Goal: Information Seeking & Learning: Learn about a topic

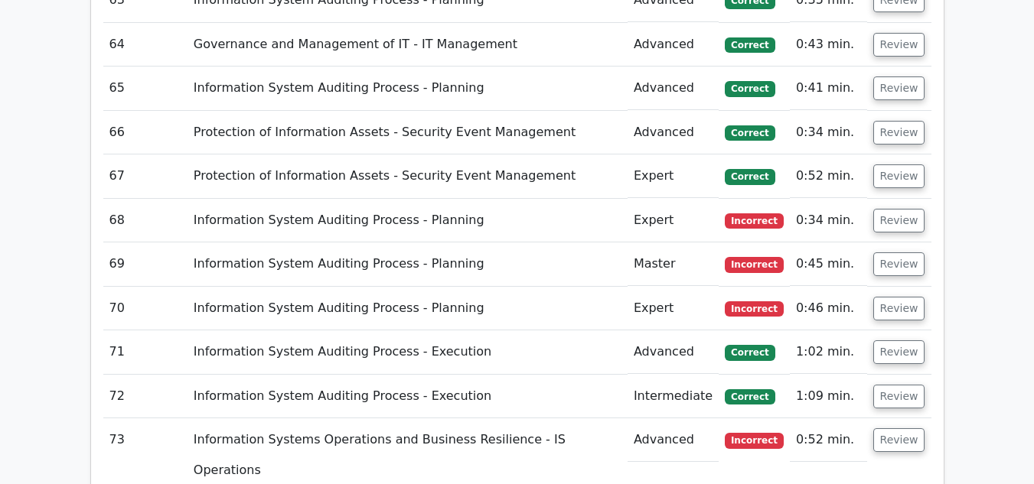
scroll to position [5836, 0]
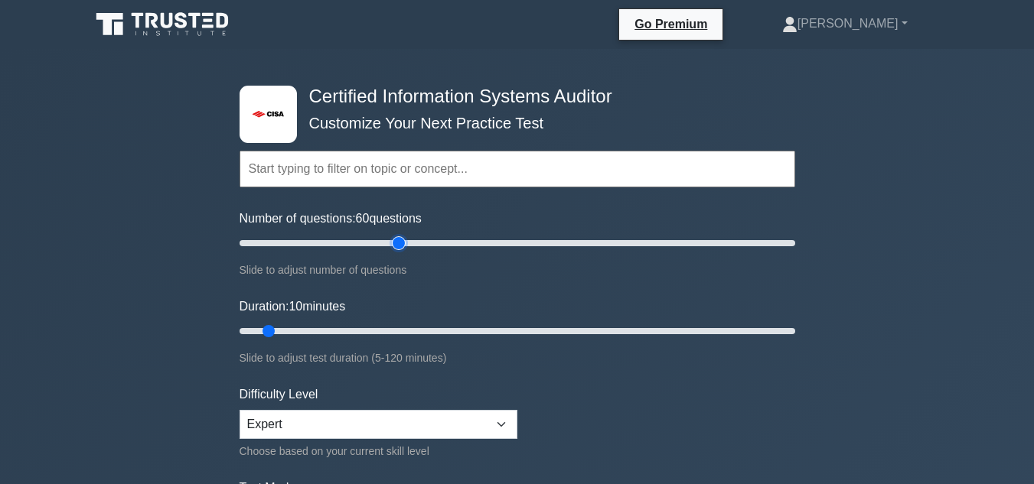
click at [392, 246] on input "Number of questions: 60 questions" at bounding box center [516, 243] width 555 height 18
click at [409, 242] on input "Number of questions: 65 questions" at bounding box center [516, 243] width 555 height 18
click at [425, 242] on input "Number of questions: 70 questions" at bounding box center [516, 243] width 555 height 18
click at [442, 243] on input "Number of questions: 75 questions" at bounding box center [516, 243] width 555 height 18
click at [454, 243] on input "Number of questions: 80 questions" at bounding box center [516, 243] width 555 height 18
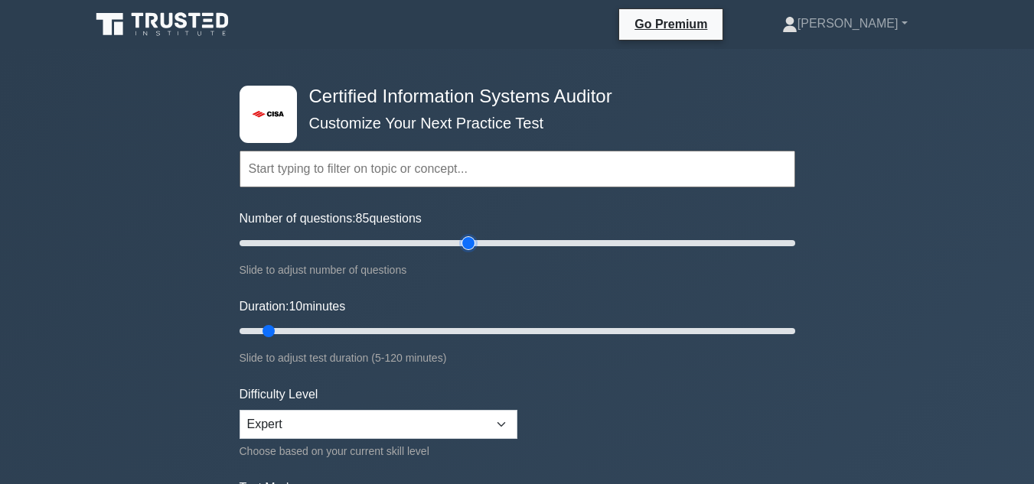
click at [467, 243] on input "Number of questions: 85 questions" at bounding box center [516, 243] width 555 height 18
click at [480, 243] on input "Number of questions: 90 questions" at bounding box center [516, 243] width 555 height 18
click at [496, 243] on input "Number of questions: 95 questions" at bounding box center [516, 243] width 555 height 18
click at [502, 243] on input "Number of questions: 95 questions" at bounding box center [516, 243] width 555 height 18
type input "100"
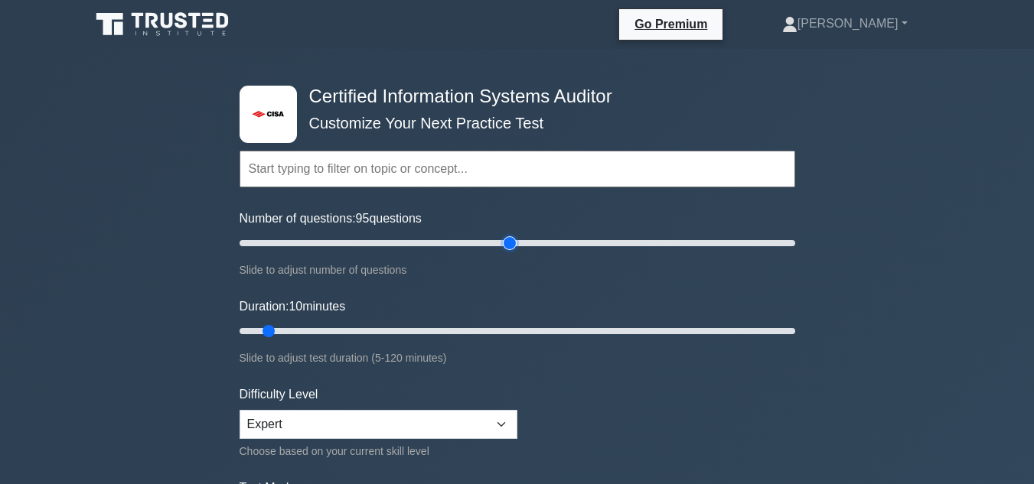
click at [509, 244] on input "Number of questions: 95 questions" at bounding box center [516, 243] width 555 height 18
click at [436, 327] on input "Duration: 45 minutes" at bounding box center [516, 331] width 555 height 18
click at [487, 331] on input "Duration: 55 minutes" at bounding box center [516, 331] width 555 height 18
click at [520, 333] on input "Duration: 65 minutes" at bounding box center [516, 331] width 555 height 18
click at [559, 330] on input "Duration: 70 minutes" at bounding box center [516, 331] width 555 height 18
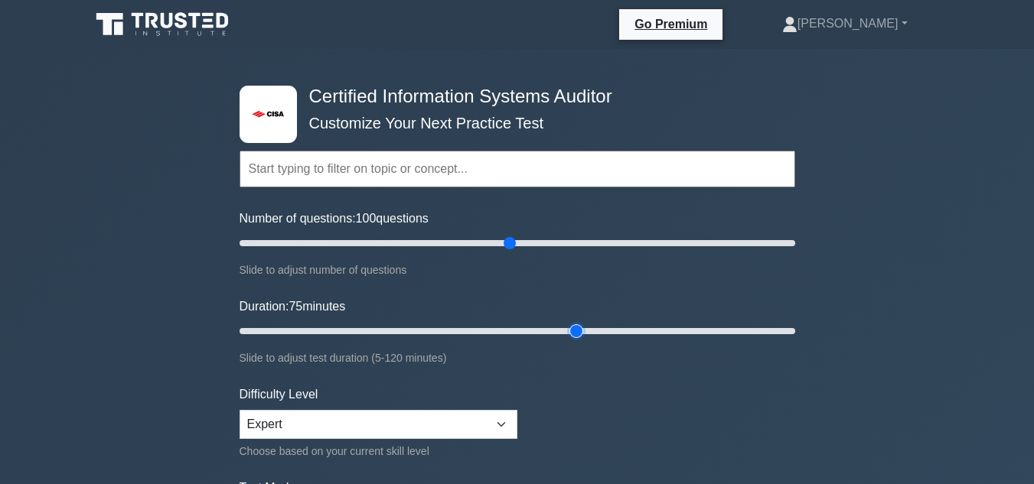
click at [566, 330] on input "Duration: 75 minutes" at bounding box center [516, 331] width 555 height 18
type input "80"
click at [594, 327] on input "Duration: 80 minutes" at bounding box center [516, 331] width 555 height 18
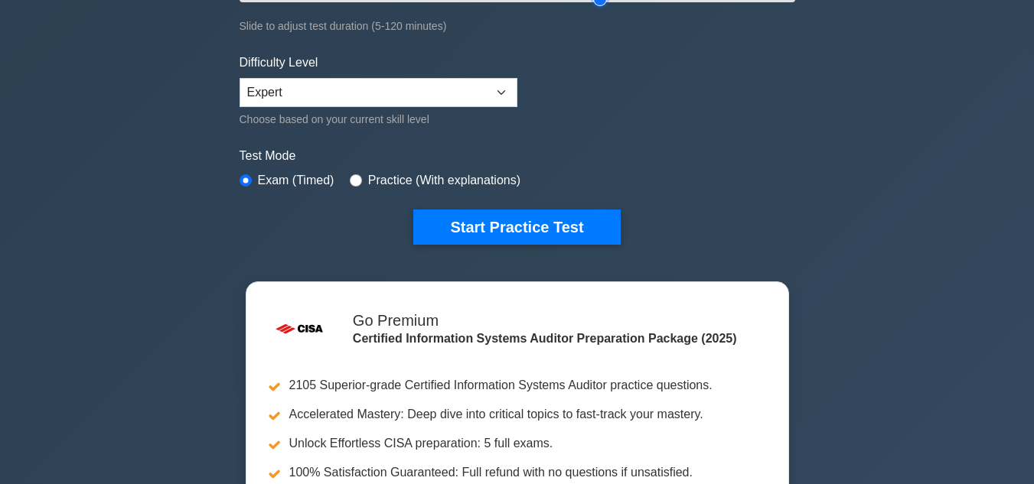
scroll to position [339, 0]
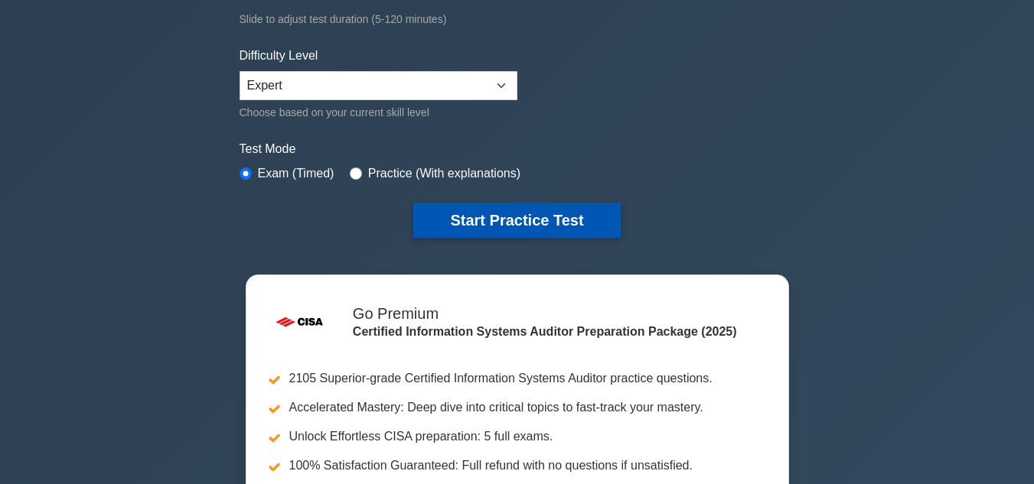
click at [489, 218] on button "Start Practice Test" at bounding box center [516, 220] width 207 height 35
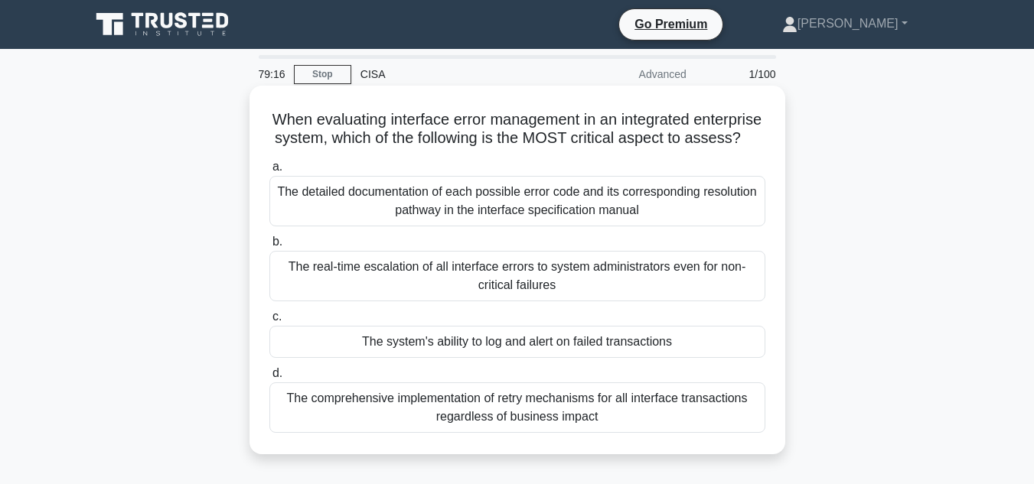
click at [649, 211] on div "The detailed documentation of each possible error code and its corresponding re…" at bounding box center [517, 201] width 496 height 50
click at [269, 172] on input "a. The detailed documentation of each possible error code and its corresponding…" at bounding box center [269, 167] width 0 height 10
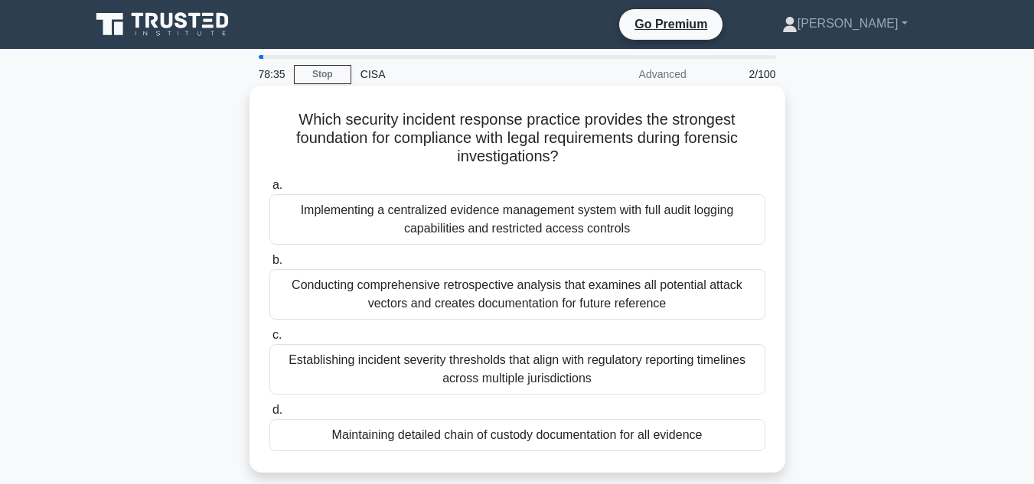
click at [542, 436] on div "Maintaining detailed chain of custody documentation for all evidence" at bounding box center [517, 435] width 496 height 32
click at [269, 415] on input "d. Maintaining detailed chain of custody documentation for all evidence" at bounding box center [269, 410] width 0 height 10
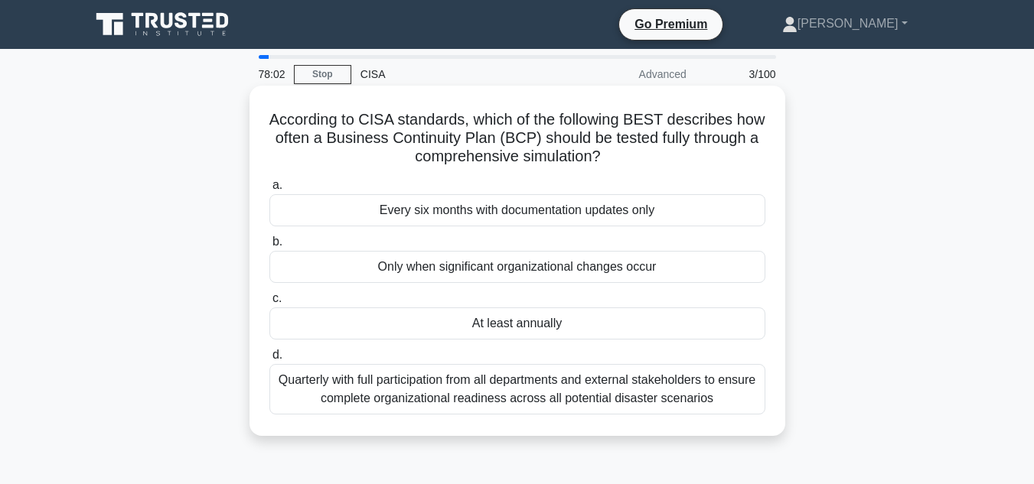
click at [506, 322] on div "At least annually" at bounding box center [517, 324] width 496 height 32
click at [269, 304] on input "c. At least annually" at bounding box center [269, 299] width 0 height 10
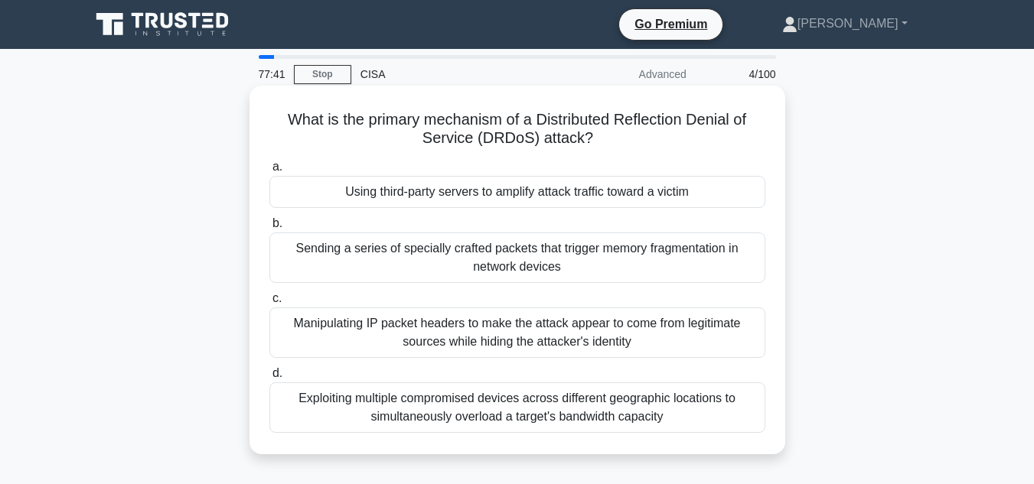
click at [563, 194] on div "Using third-party servers to amplify attack traffic toward a victim" at bounding box center [517, 192] width 496 height 32
click at [269, 172] on input "a. Using third-party servers to amplify attack traffic toward a victim" at bounding box center [269, 167] width 0 height 10
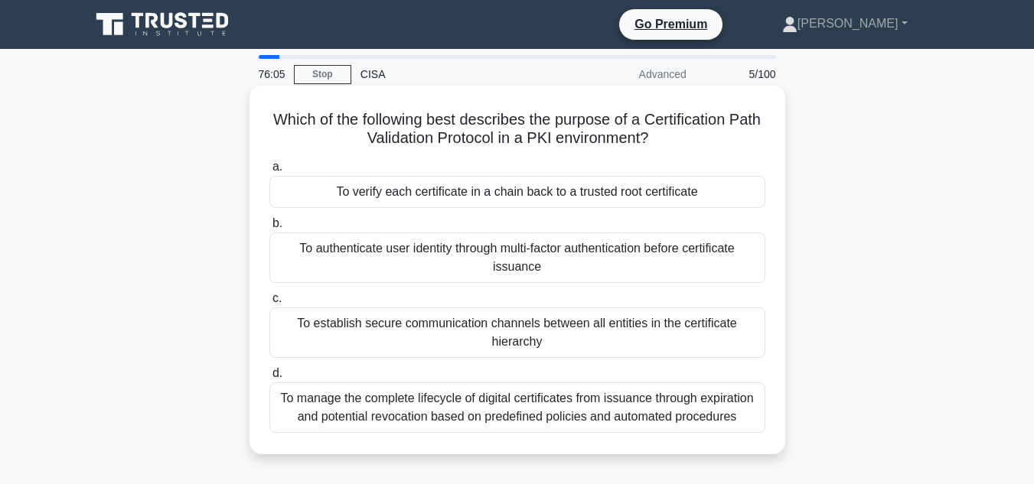
click at [538, 196] on div "To verify each certificate in a chain back to a trusted root certificate" at bounding box center [517, 192] width 496 height 32
click at [269, 172] on input "a. To verify each certificate in a chain back to a trusted root certificate" at bounding box center [269, 167] width 0 height 10
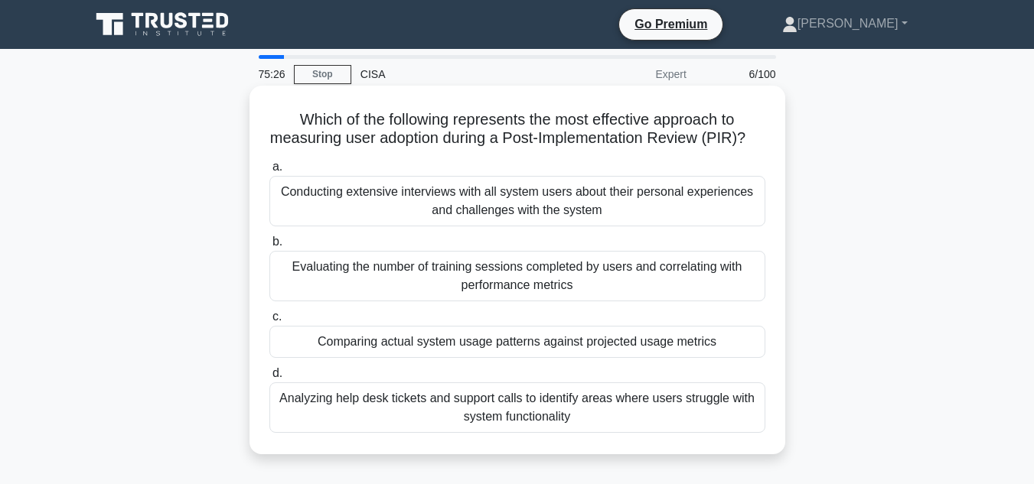
click at [517, 358] on div "Comparing actual system usage patterns against projected usage metrics" at bounding box center [517, 342] width 496 height 32
click at [269, 322] on input "c. Comparing actual system usage patterns against projected usage metrics" at bounding box center [269, 317] width 0 height 10
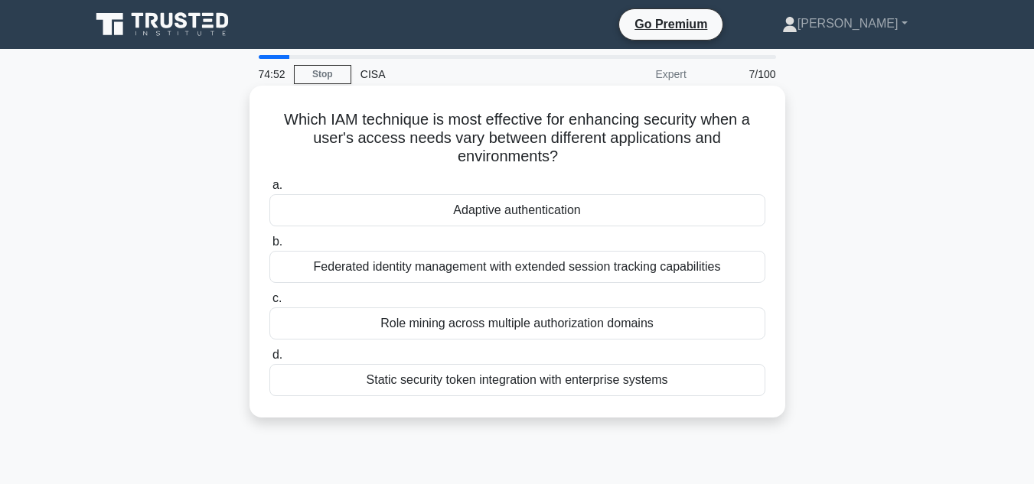
click at [448, 269] on div "Federated identity management with extended session tracking capabilities" at bounding box center [517, 267] width 496 height 32
click at [269, 247] on input "b. Federated identity management with extended session tracking capabilities" at bounding box center [269, 242] width 0 height 10
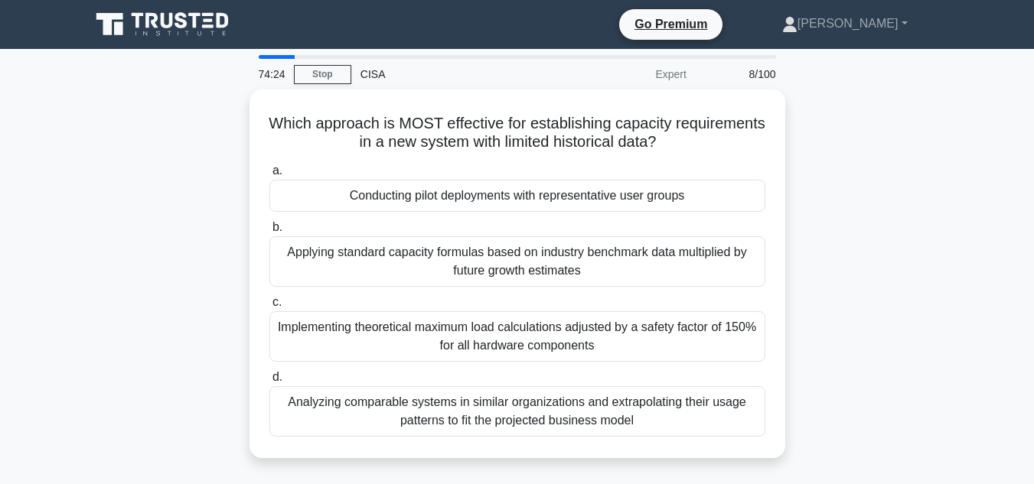
click at [894, 142] on div "Which approach is MOST effective for establishing capacity requirements in a ne…" at bounding box center [517, 283] width 872 height 387
click at [324, 75] on link "Stop" at bounding box center [322, 74] width 57 height 19
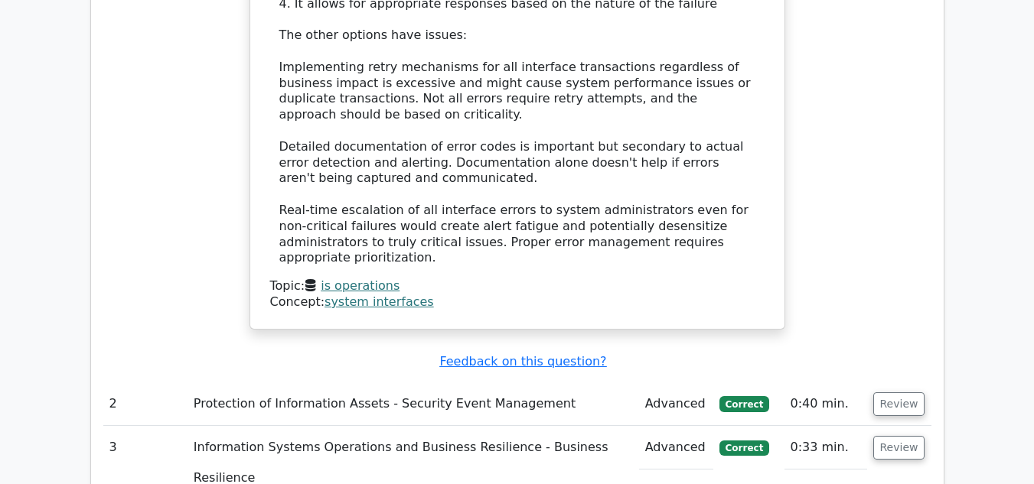
scroll to position [1928, 0]
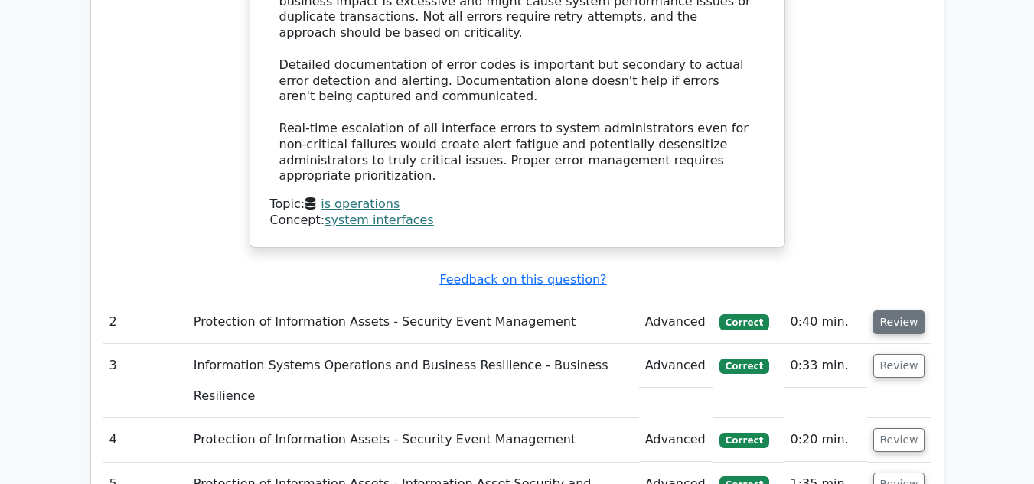
click at [900, 311] on button "Review" at bounding box center [899, 323] width 52 height 24
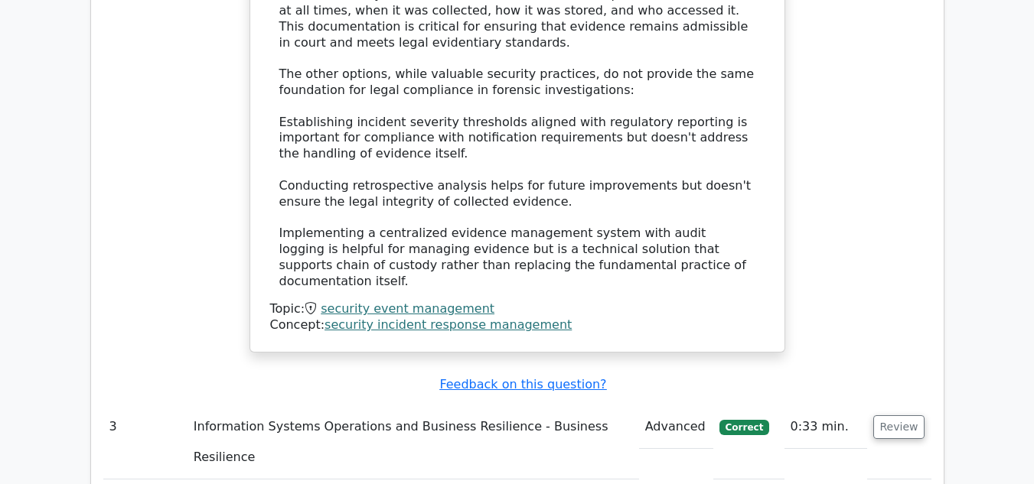
scroll to position [2815, 0]
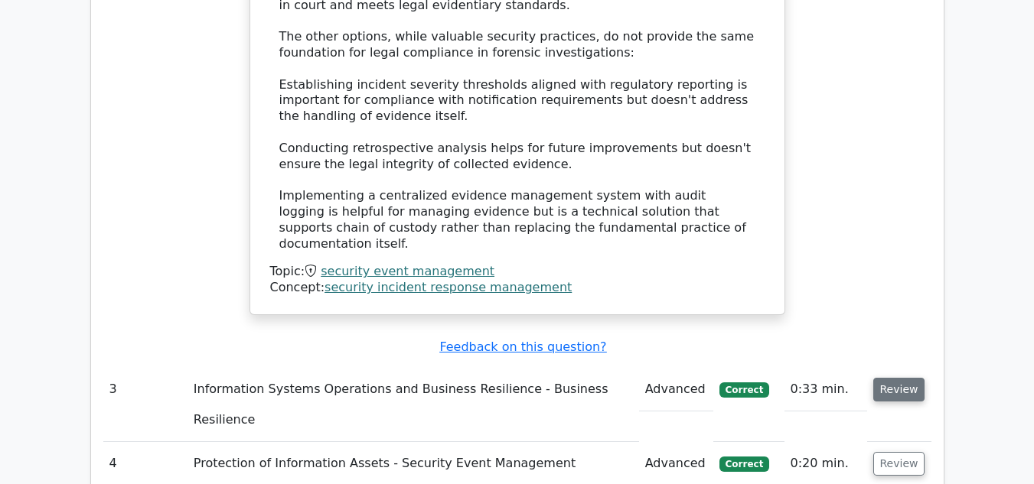
click at [912, 378] on button "Review" at bounding box center [899, 390] width 52 height 24
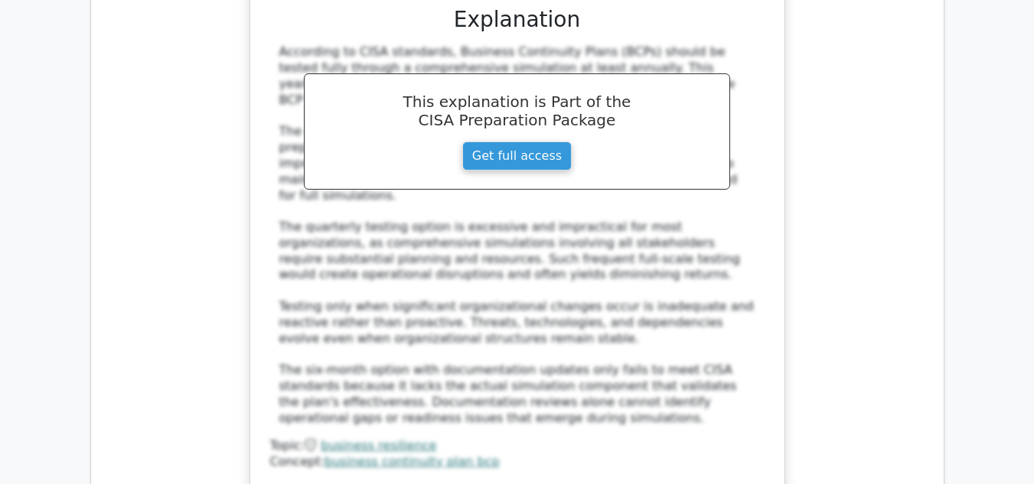
scroll to position [3641, 0]
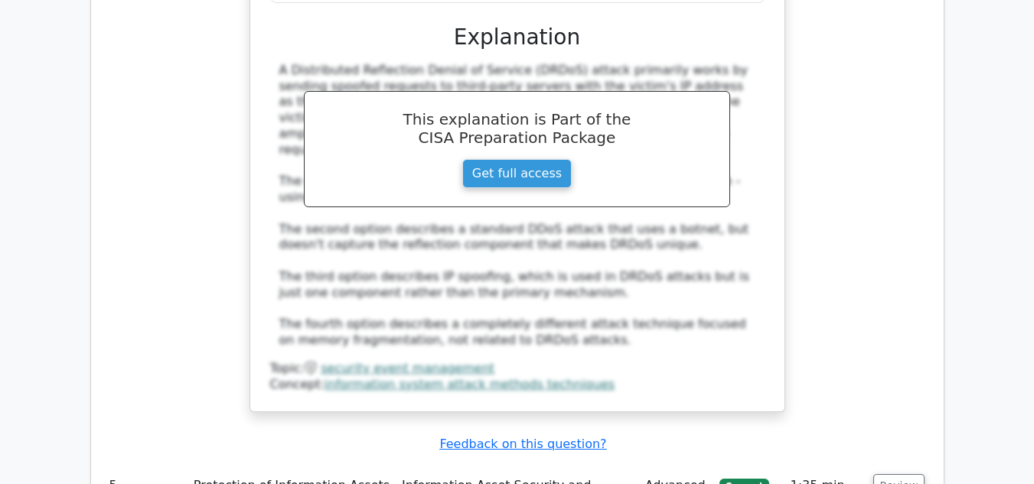
scroll to position [4498, 0]
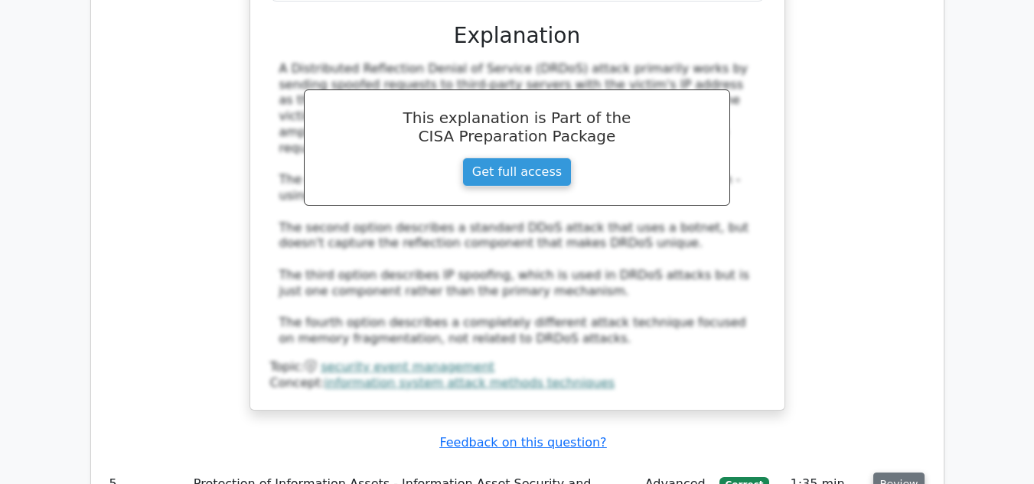
click at [897, 473] on button "Review" at bounding box center [899, 485] width 52 height 24
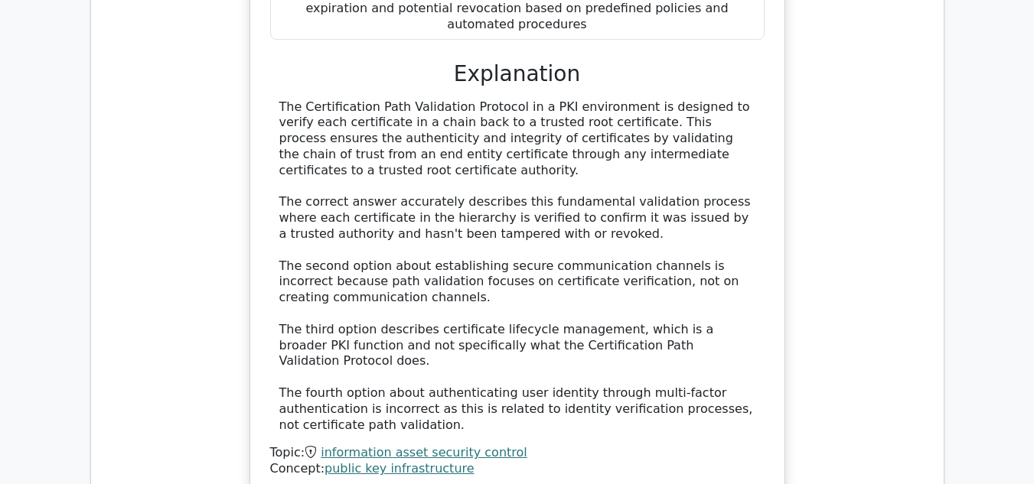
scroll to position [5355, 0]
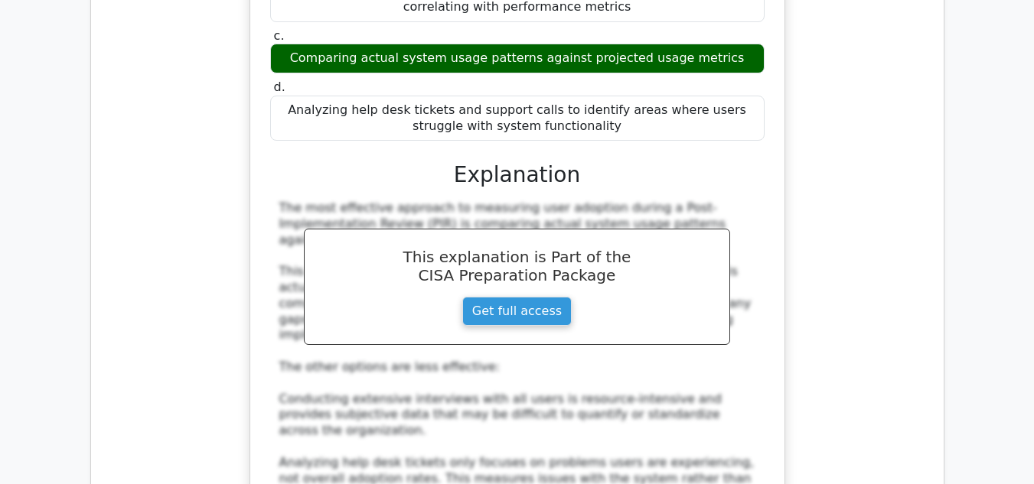
scroll to position [6181, 0]
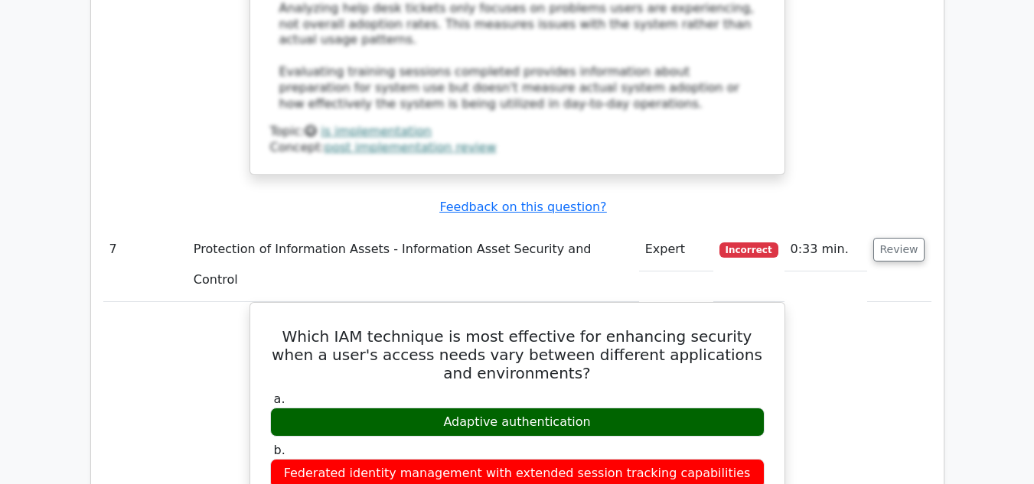
scroll to position [6610, 0]
